Goal: Information Seeking & Learning: Stay updated

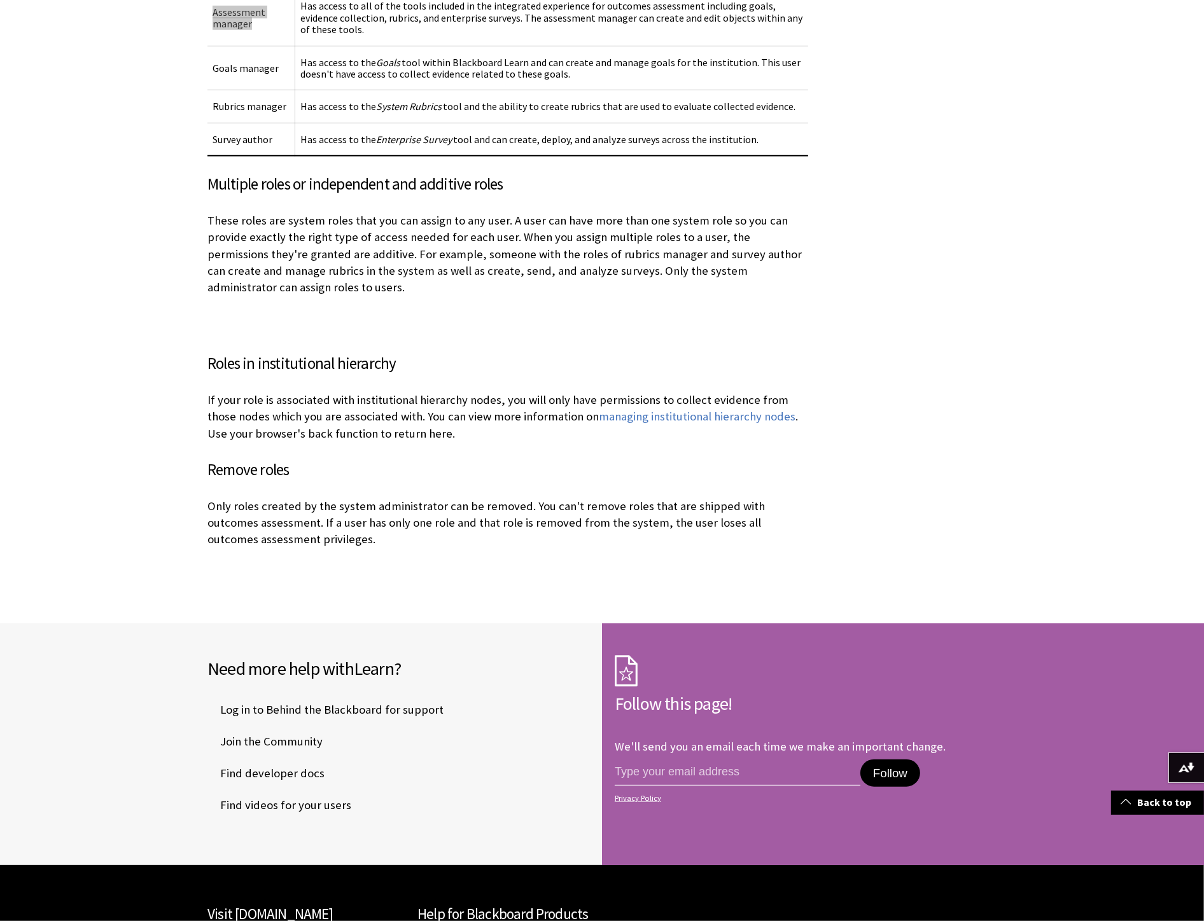
scroll to position [2741, 0]
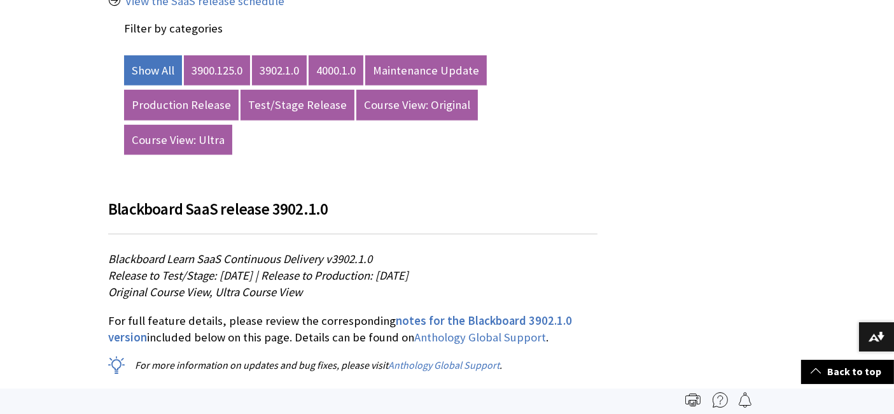
scroll to position [707, 0]
click at [207, 56] on link "3900.125.0" at bounding box center [217, 71] width 66 height 31
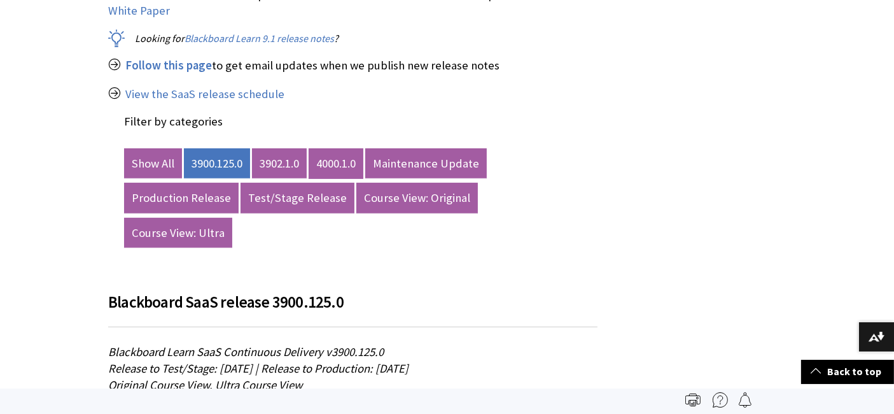
scroll to position [564, 0]
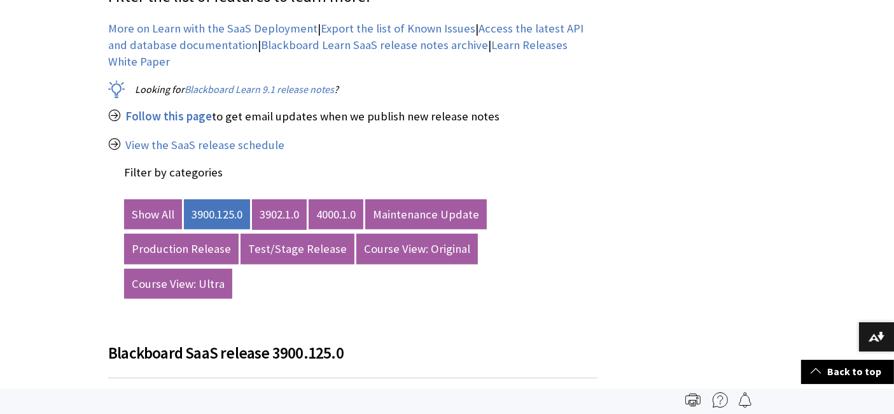
click at [283, 202] on link "3902.1.0" at bounding box center [279, 214] width 55 height 31
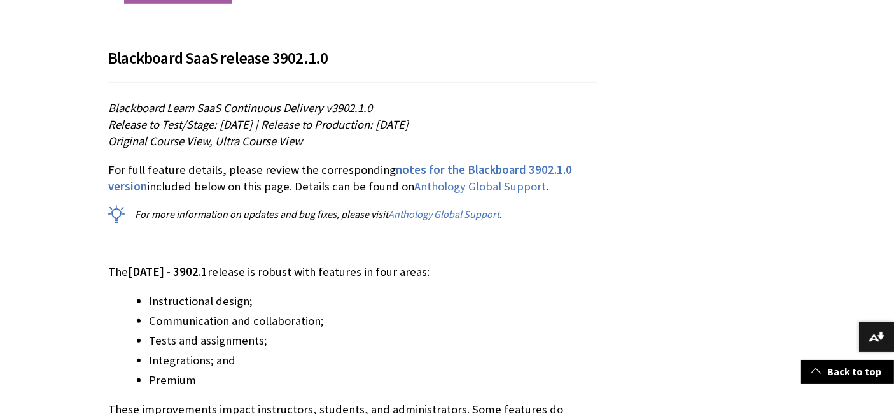
scroll to position [918, 0]
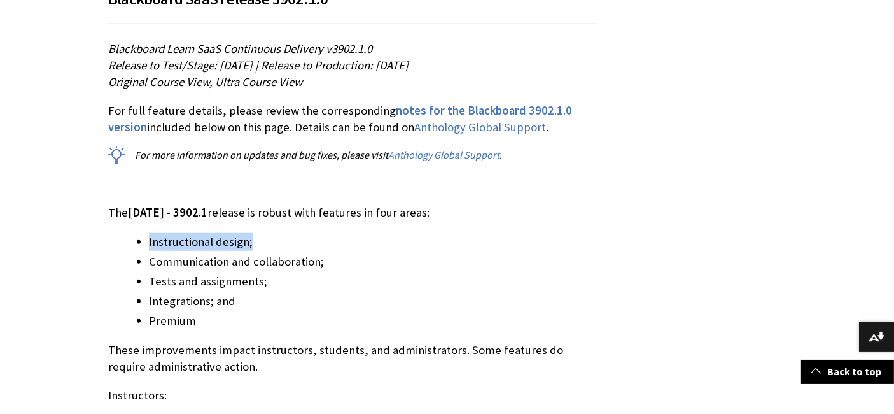
drag, startPoint x: 144, startPoint y: 190, endPoint x: 297, endPoint y: 185, distance: 152.8
click at [297, 233] on li "Instructional design;" at bounding box center [373, 242] width 449 height 18
drag, startPoint x: 154, startPoint y: 209, endPoint x: 176, endPoint y: 210, distance: 21.6
click at [173, 253] on li "Communication and collaboration;" at bounding box center [373, 262] width 449 height 18
drag, startPoint x: 149, startPoint y: 234, endPoint x: 237, endPoint y: 237, distance: 88.5
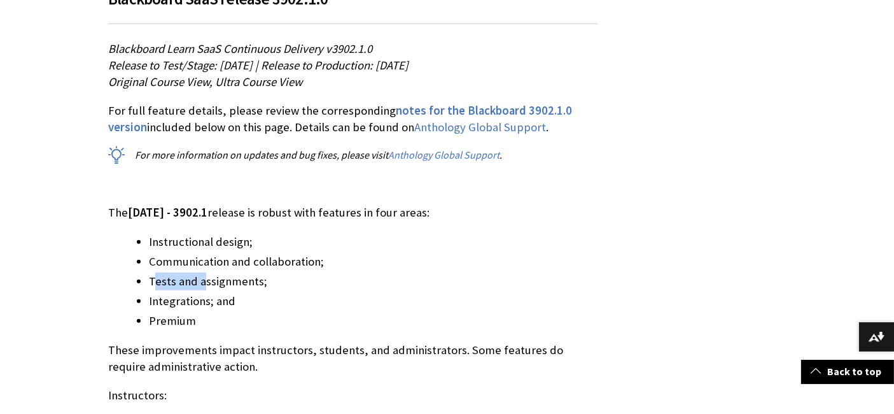
click at [228, 272] on li "Tests and assignments;" at bounding box center [373, 281] width 449 height 18
drag, startPoint x: 174, startPoint y: 256, endPoint x: 242, endPoint y: 251, distance: 67.6
click at [225, 292] on li "Integrations; and" at bounding box center [373, 301] width 449 height 18
drag, startPoint x: 138, startPoint y: 267, endPoint x: 242, endPoint y: 260, distance: 103.9
click at [242, 260] on ul "Instructional design; Communication and collaboration; Tests and assignments; I…" at bounding box center [352, 281] width 489 height 97
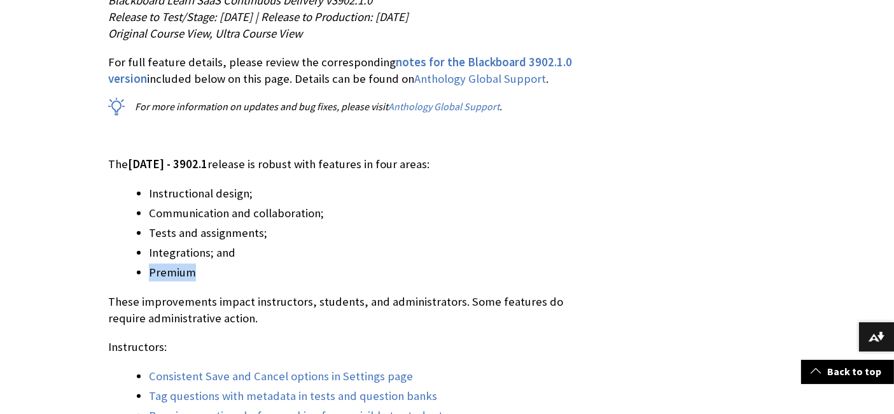
scroll to position [988, 0]
